Goal: Find specific page/section: Find specific page/section

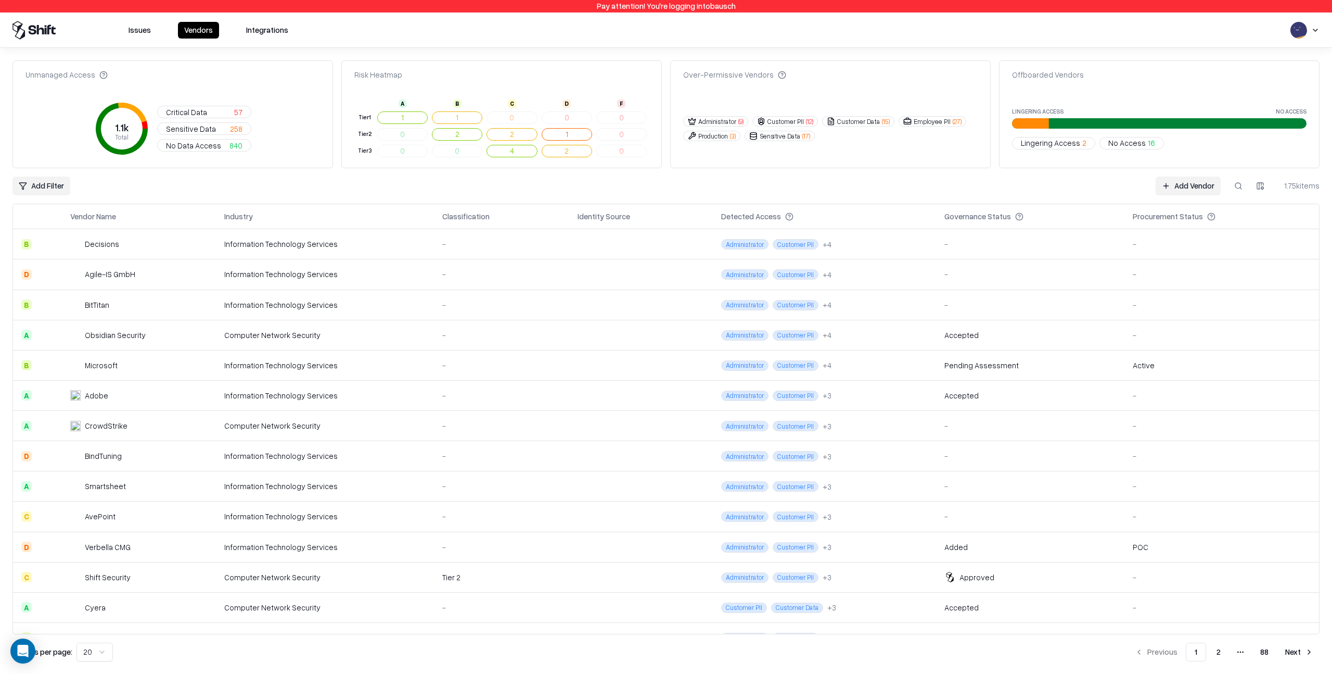
click at [135, 359] on td "Microsoft" at bounding box center [139, 365] width 155 height 30
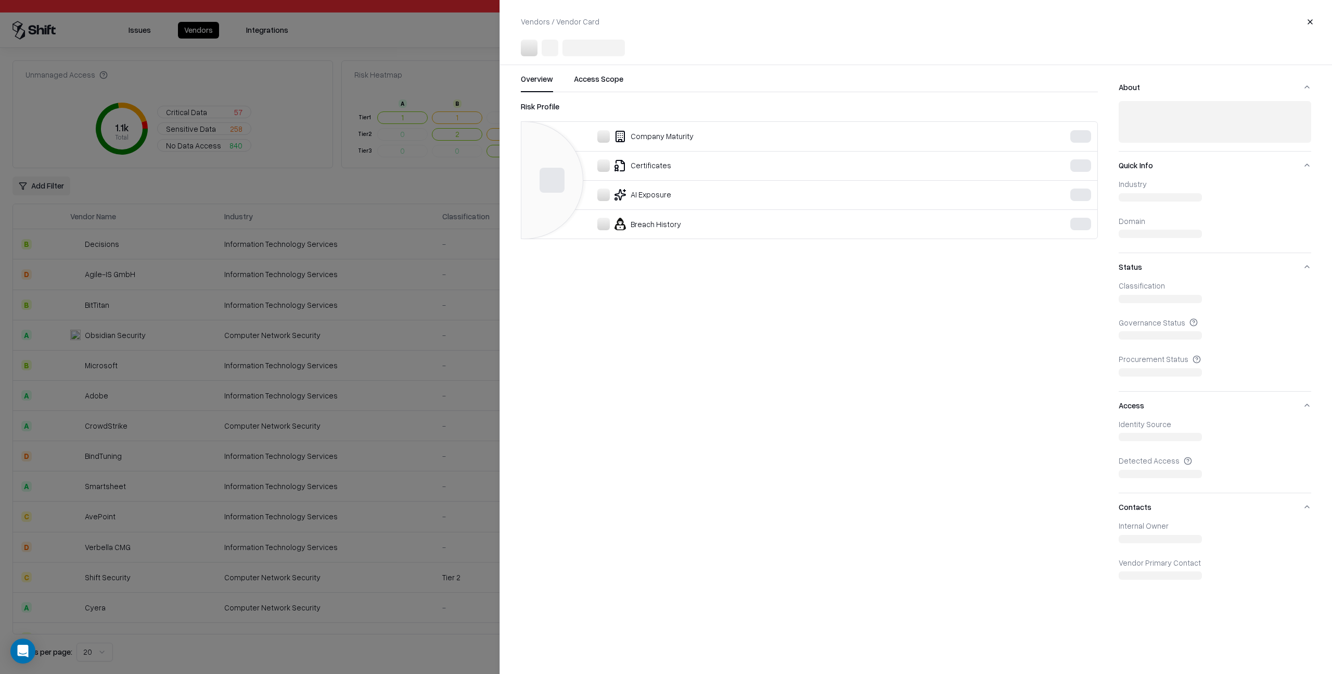
click at [1310, 20] on button "Close" at bounding box center [1310, 21] width 19 height 19
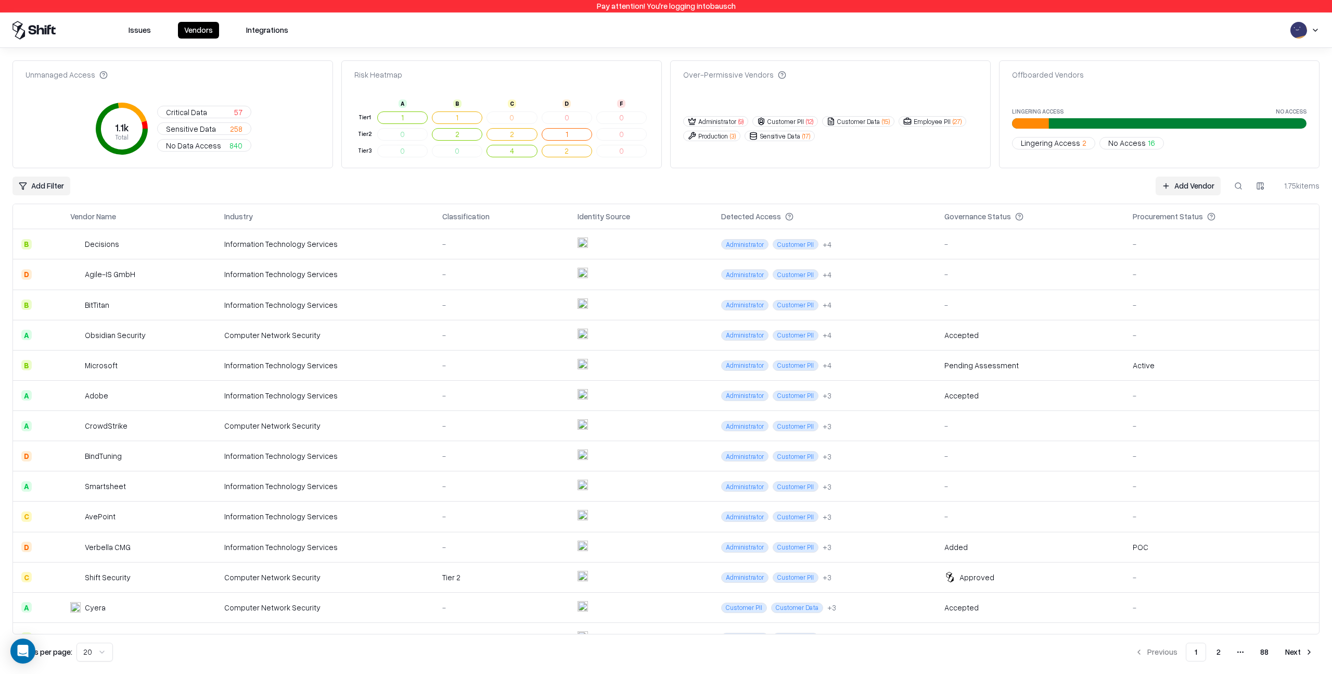
click at [469, 181] on div "Add Filter Add Vendor 1.75k items" at bounding box center [666, 185] width 1308 height 19
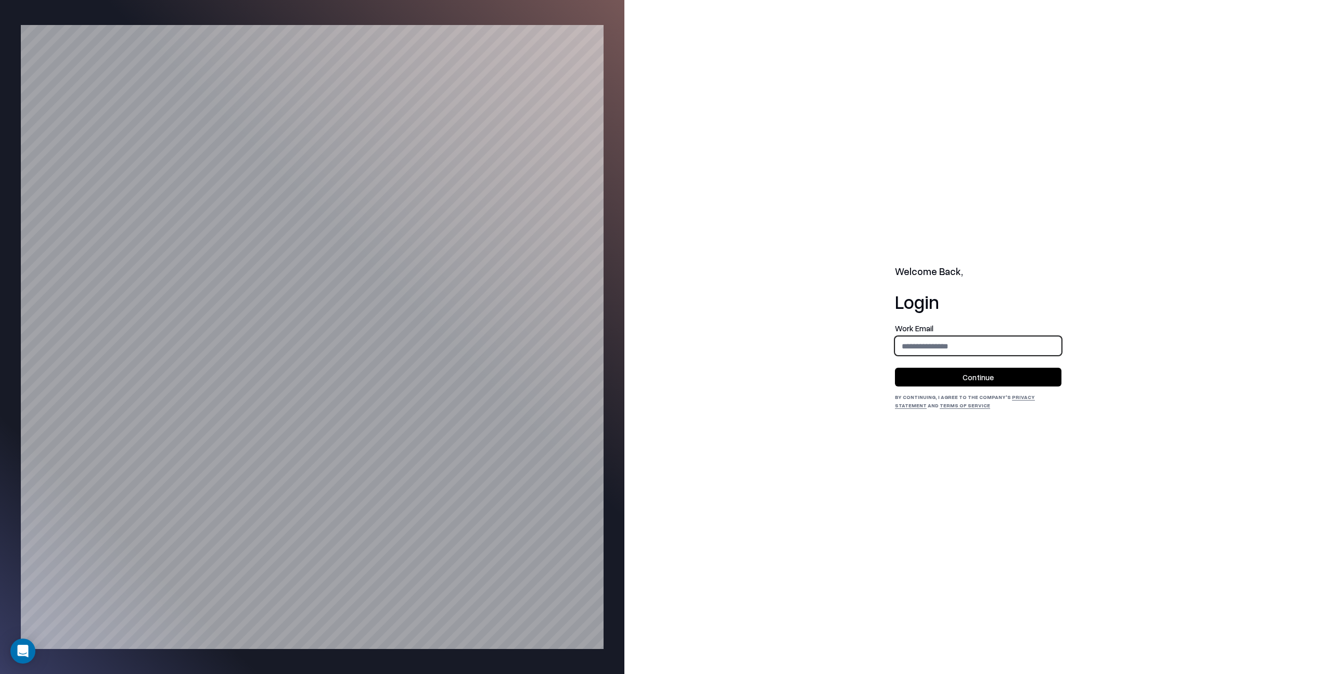
click at [916, 345] on input "email" at bounding box center [979, 345] width 166 height 19
type input "**********"
click at [979, 377] on button "Continue" at bounding box center [978, 376] width 167 height 19
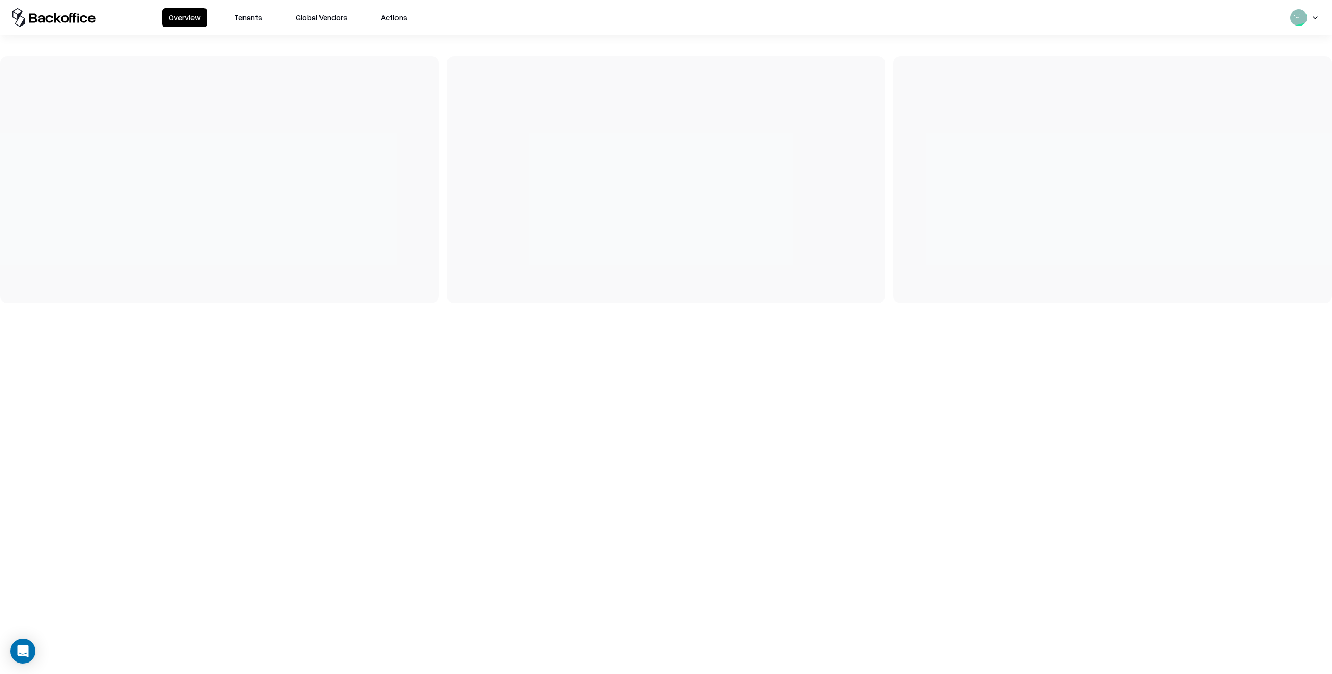
click at [251, 18] on button "Tenants" at bounding box center [248, 17] width 41 height 19
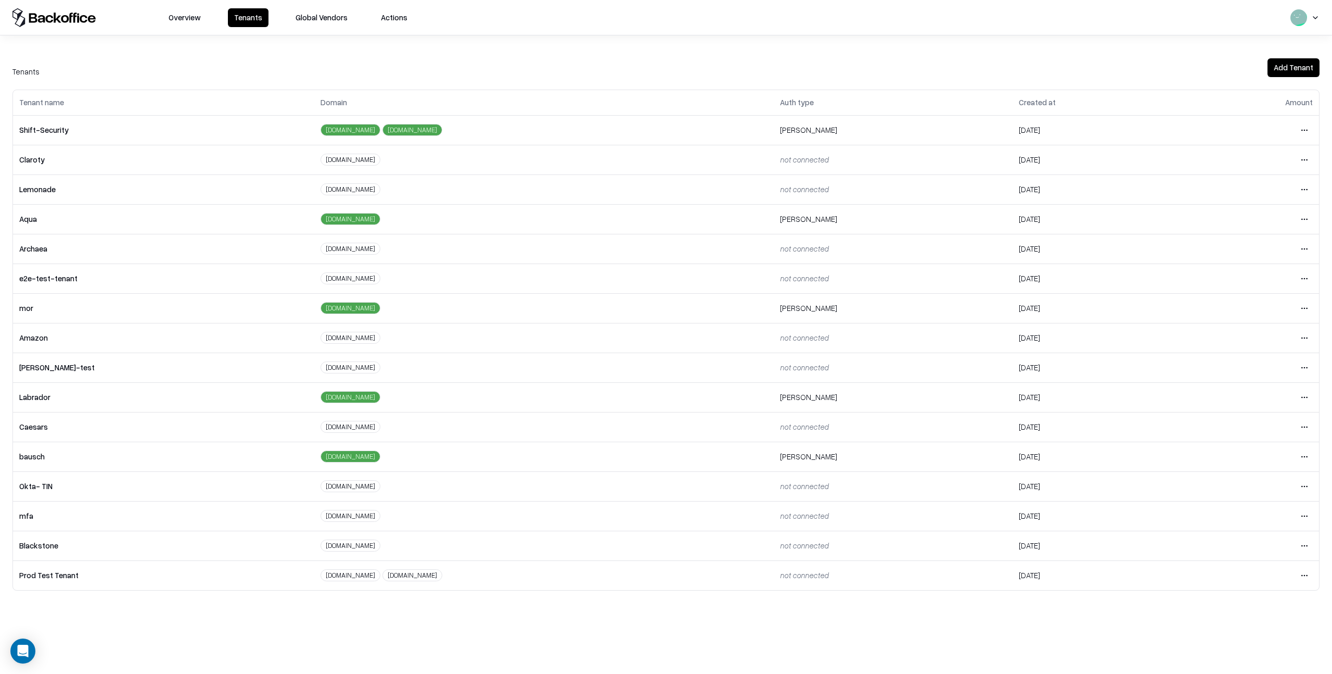
click at [1304, 457] on html "Overview Tenants Global Vendors Actions Tenants Add Tenant Tenant name Domain A…" at bounding box center [666, 337] width 1332 height 674
click at [1233, 544] on div "Login to tenant" at bounding box center [1261, 543] width 112 height 21
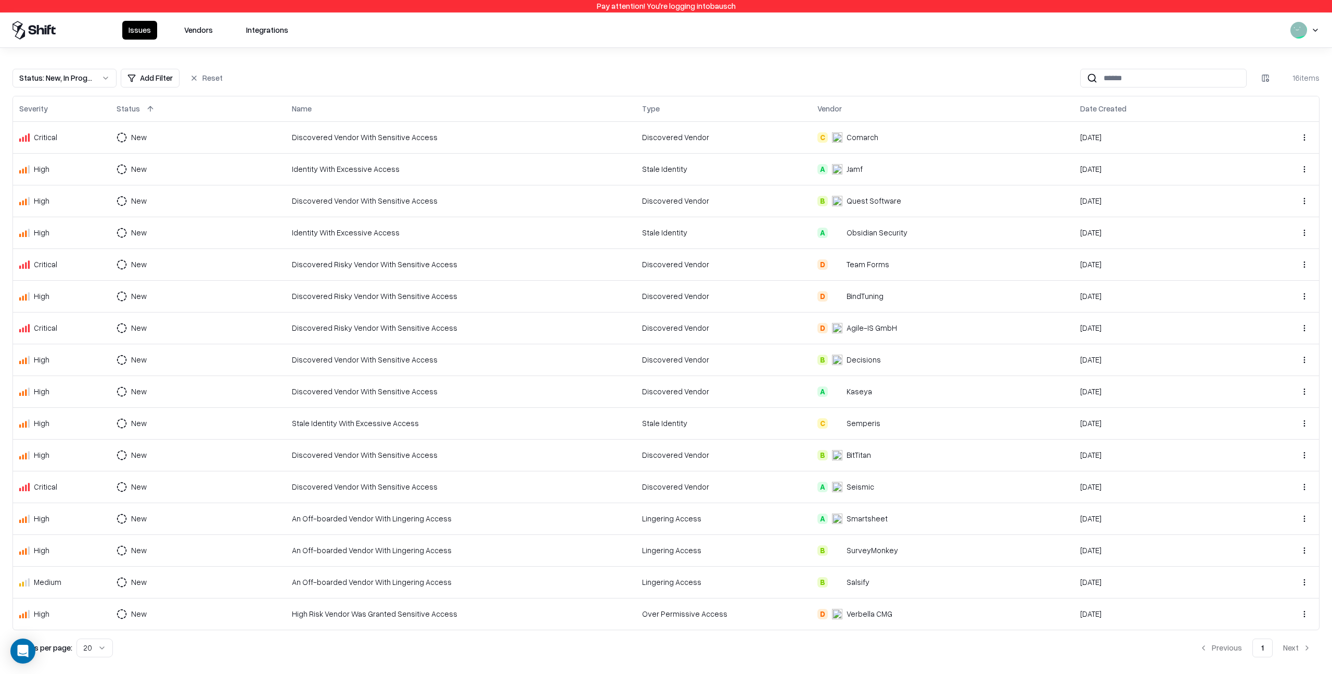
click at [200, 32] on button "Vendors" at bounding box center [198, 30] width 41 height 19
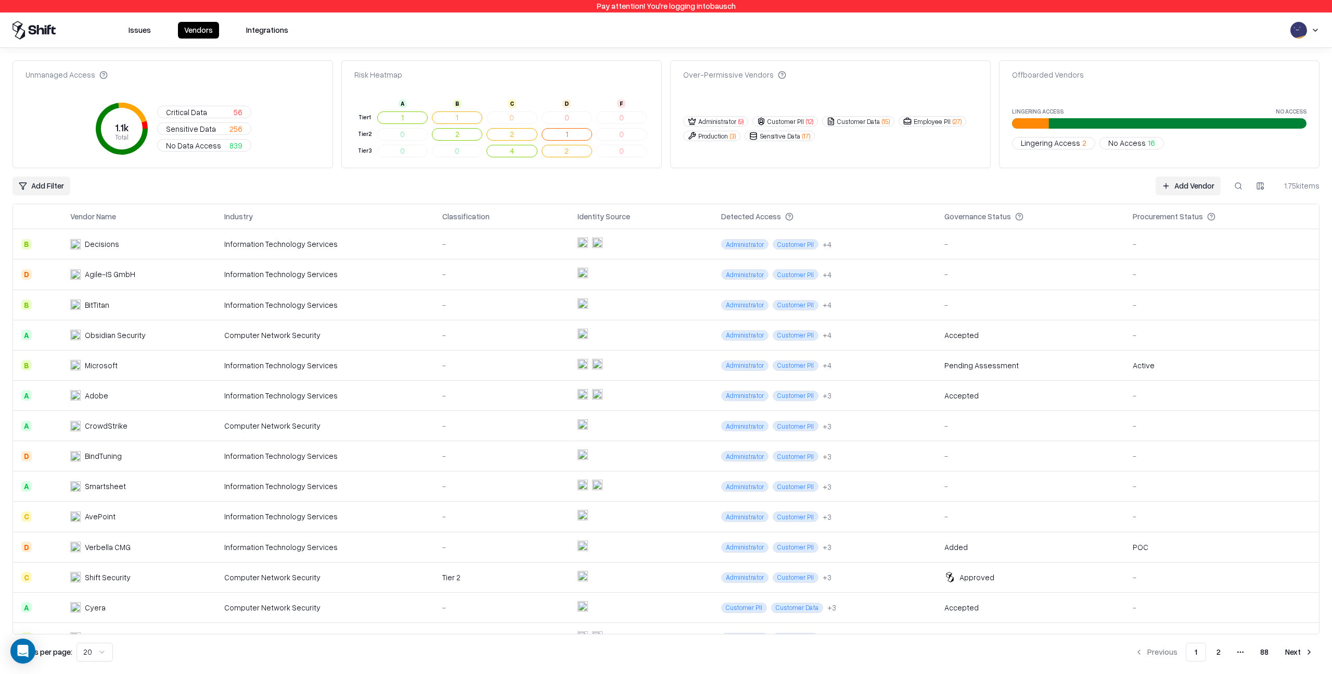
click at [1236, 185] on button at bounding box center [1238, 185] width 19 height 19
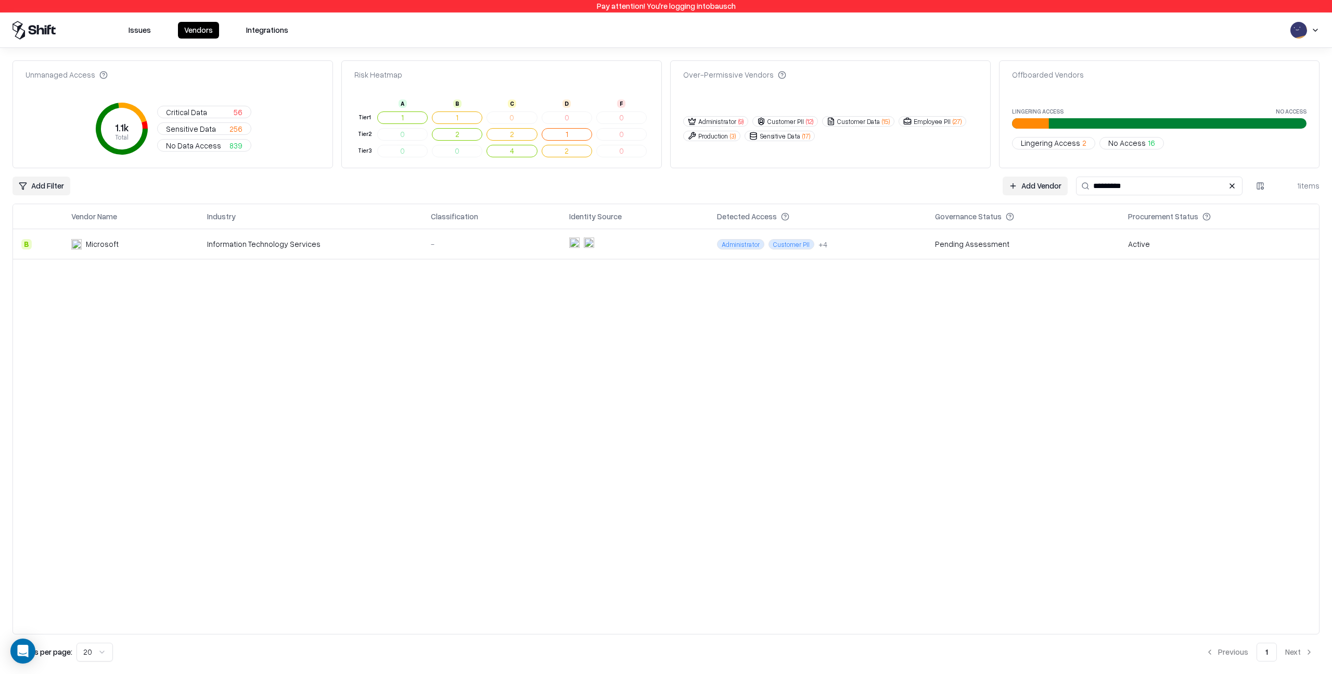
type input "*********"
click at [359, 245] on div "Information Technology Services" at bounding box center [310, 243] width 207 height 11
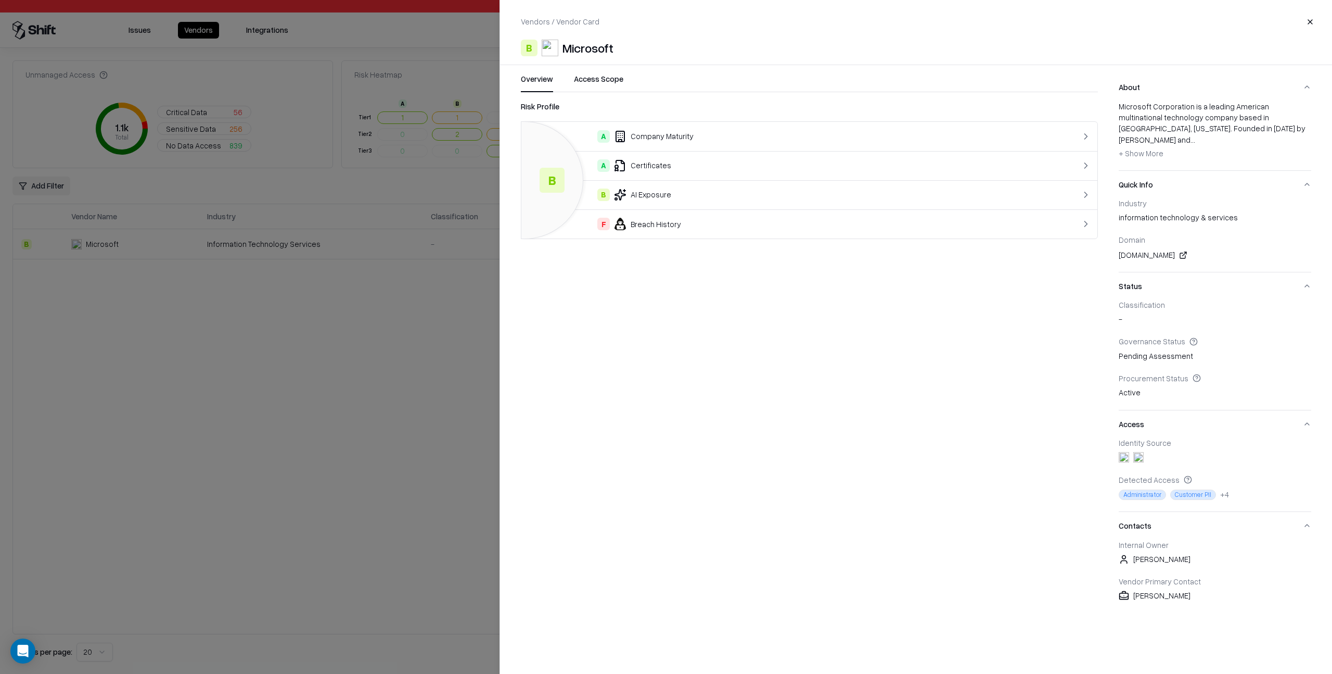
click at [355, 283] on div at bounding box center [666, 337] width 1332 height 674
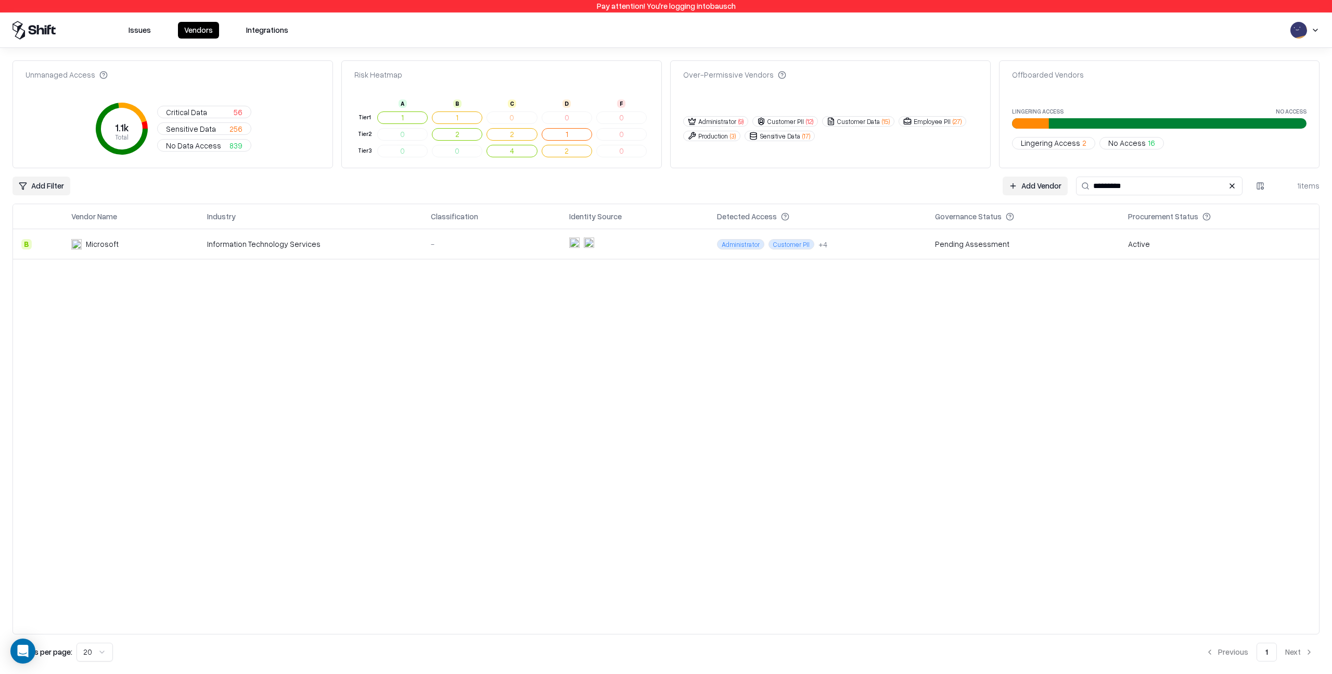
click at [277, 31] on button "Integrations" at bounding box center [267, 30] width 55 height 17
